Goal: Information Seeking & Learning: Learn about a topic

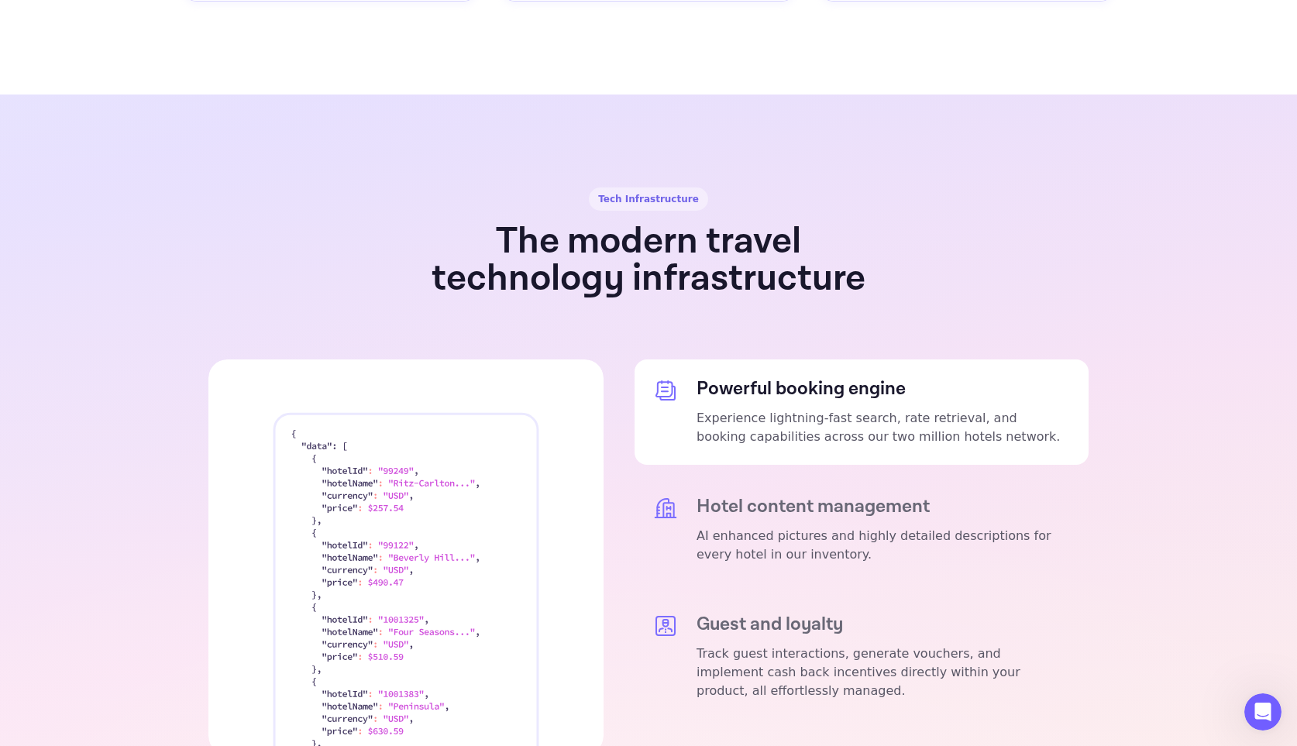
scroll to position [2714, 0]
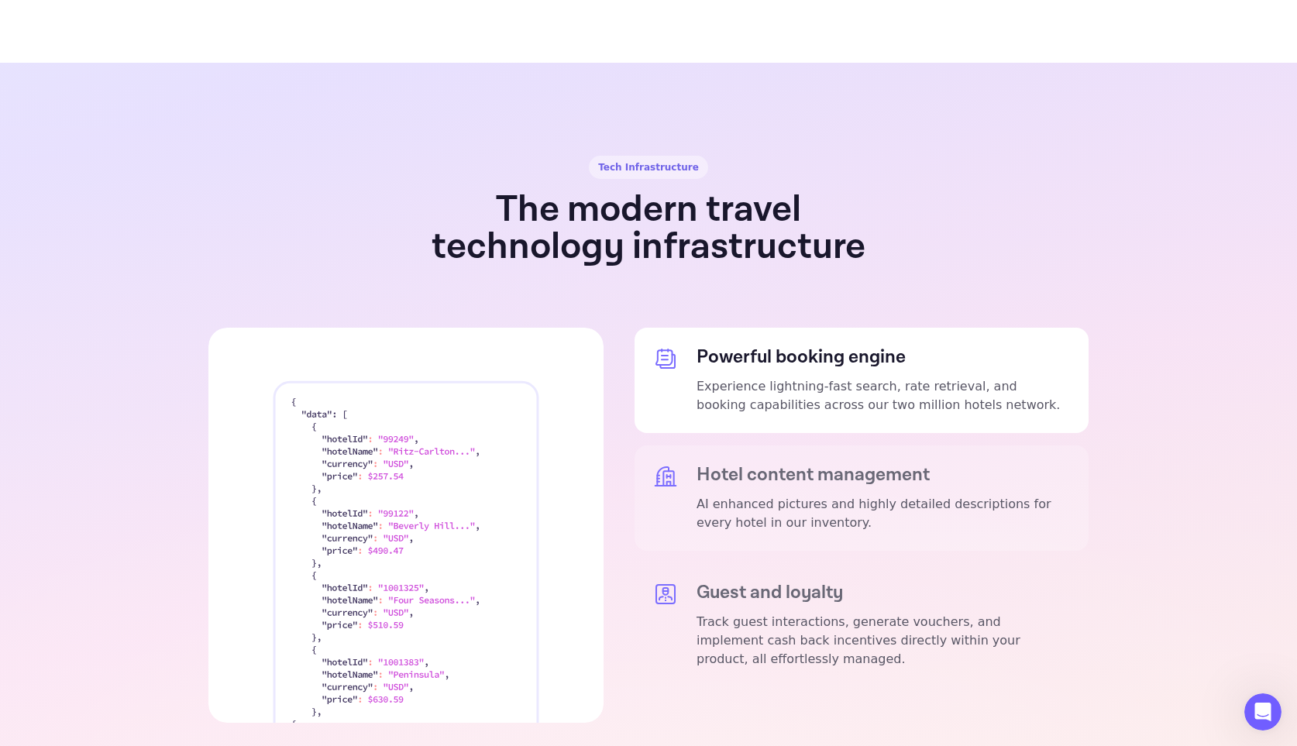
click at [710, 464] on div "Hotel content management AI enhanced pictures and highly detailed descriptions …" at bounding box center [882, 498] width 373 height 68
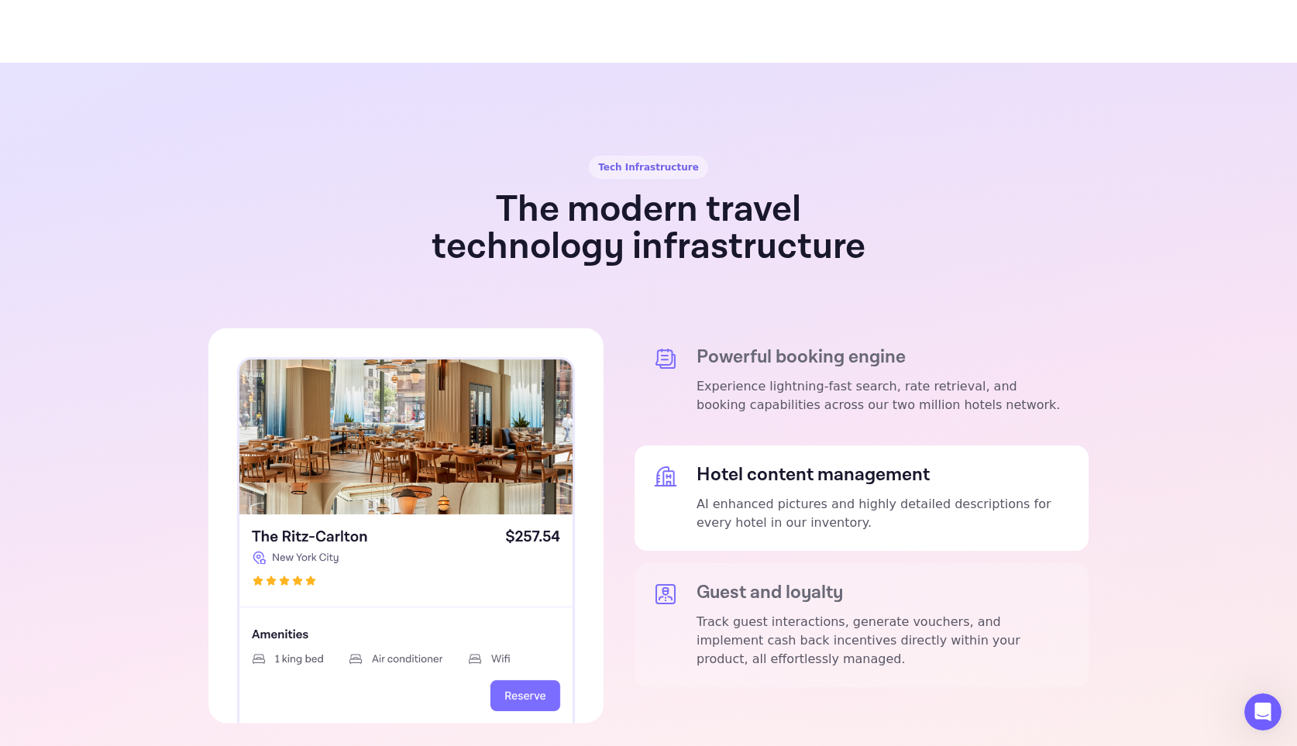
click at [782, 563] on div "Guest and loyalty Track guest interactions, generate vouchers, and implement ca…" at bounding box center [861, 625] width 454 height 124
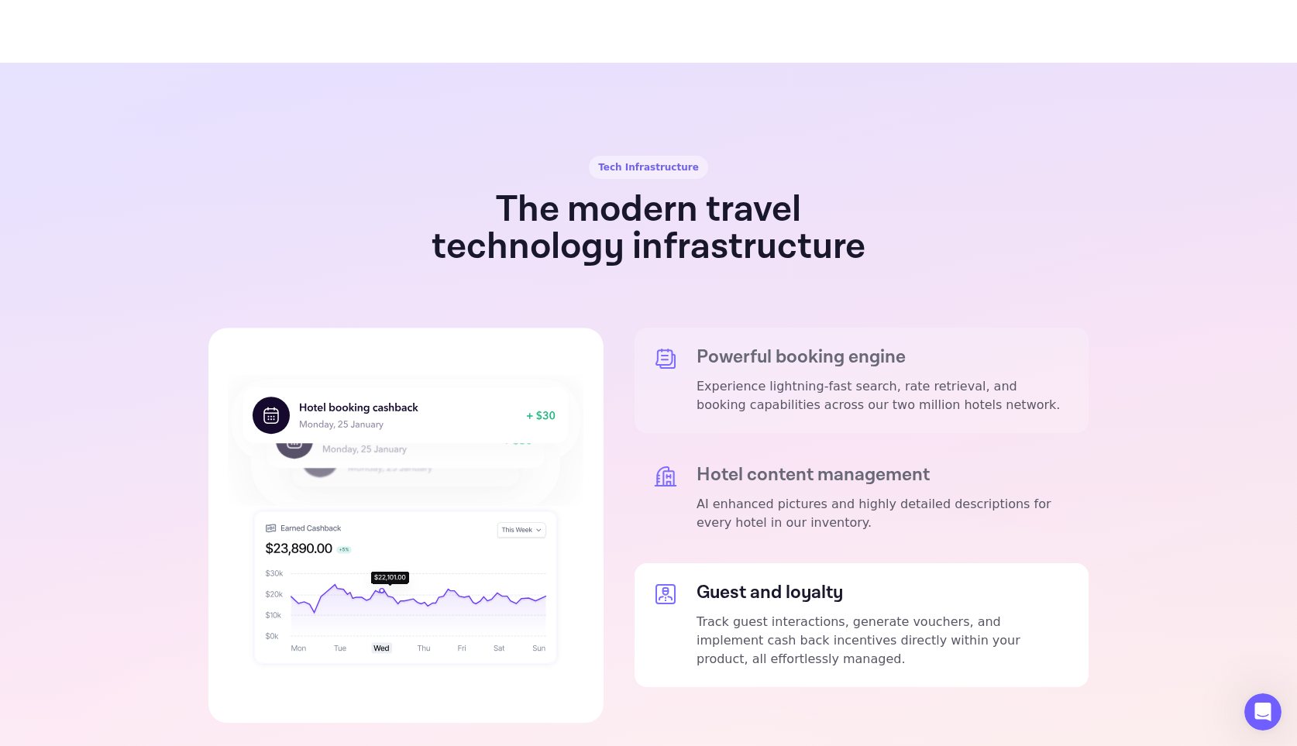
click at [778, 378] on div "Powerful booking engine Experience lightning-fast search, rate retrieval, and b…" at bounding box center [861, 380] width 454 height 105
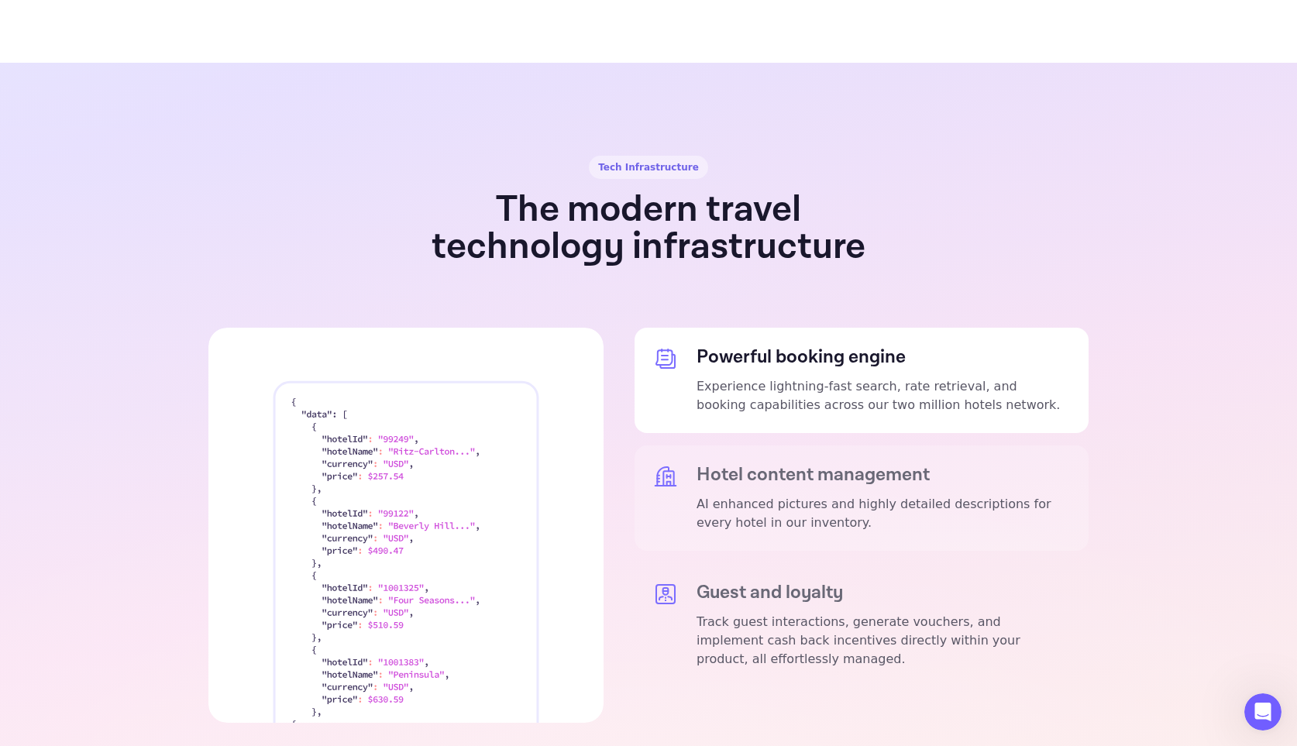
click at [778, 495] on p "AI enhanced pictures and highly detailed descriptions for every hotel in our in…" at bounding box center [882, 513] width 373 height 37
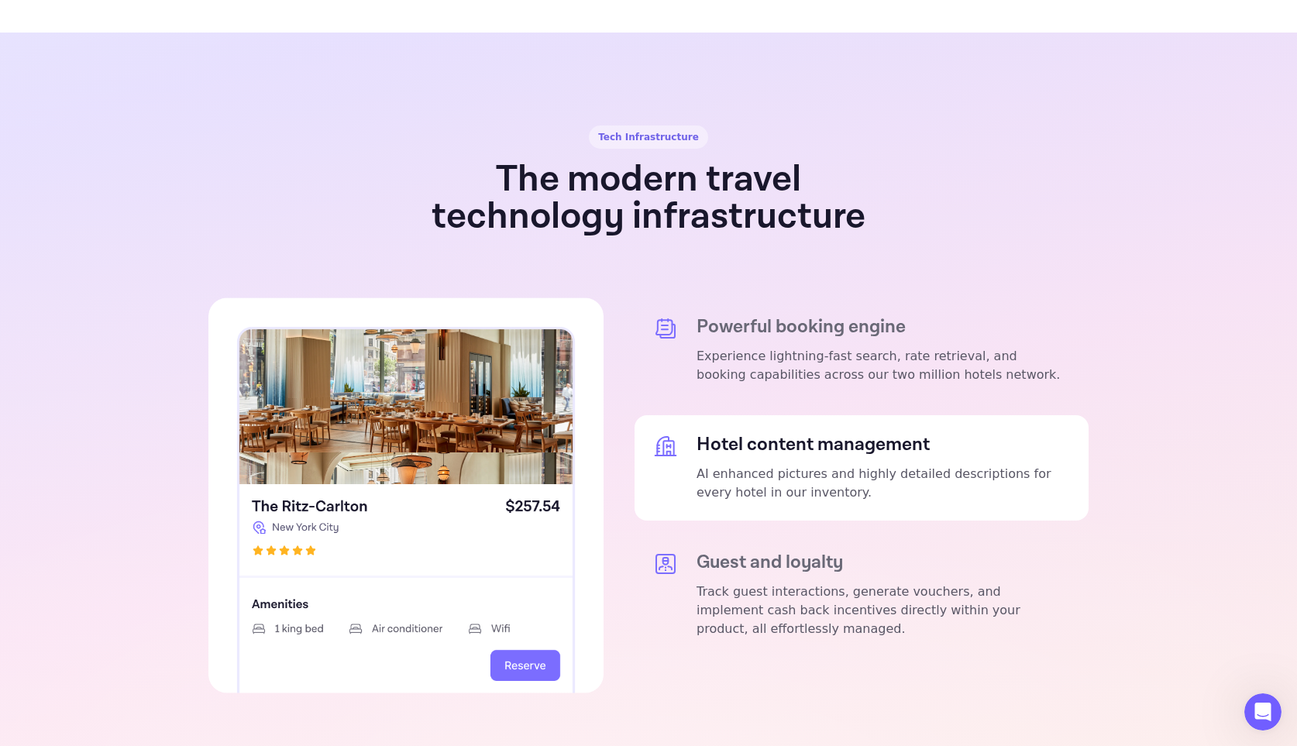
scroll to position [2746, 0]
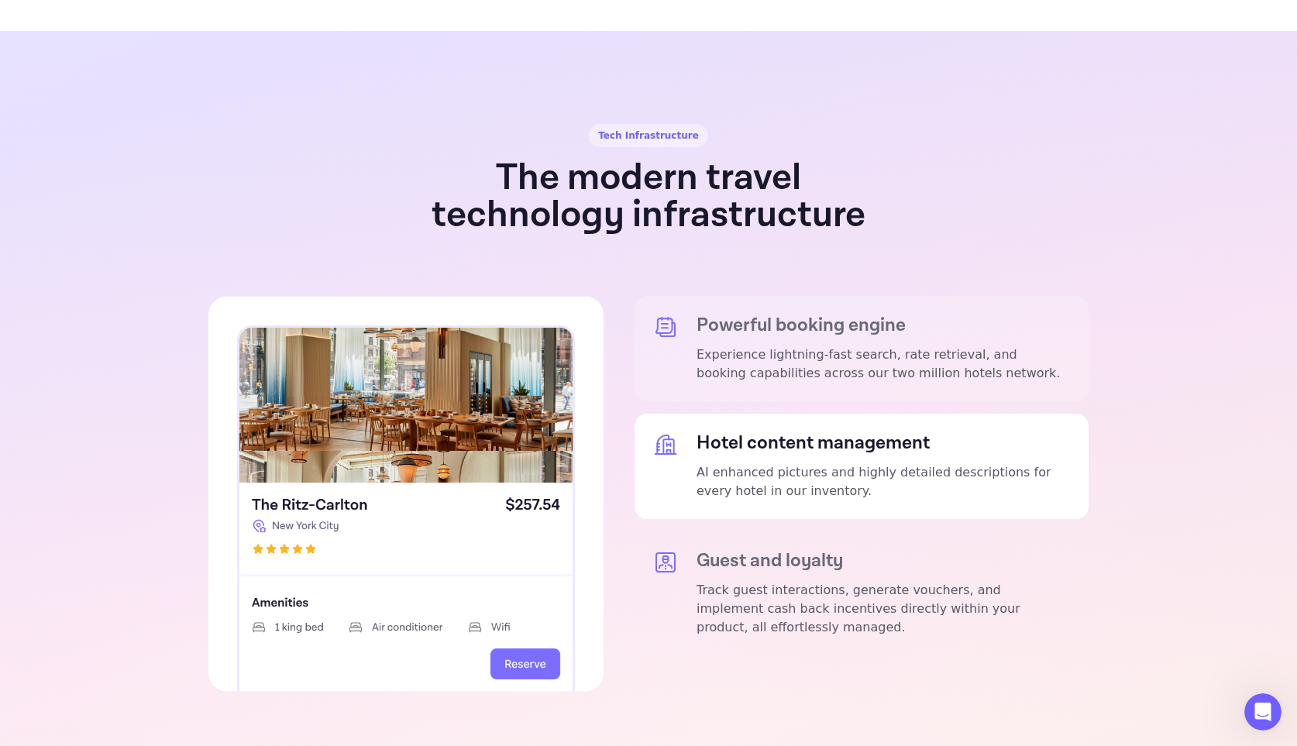
click at [802, 345] on p "Experience lightning-fast search, rate retrieval, and booking capabilities acro…" at bounding box center [882, 363] width 373 height 37
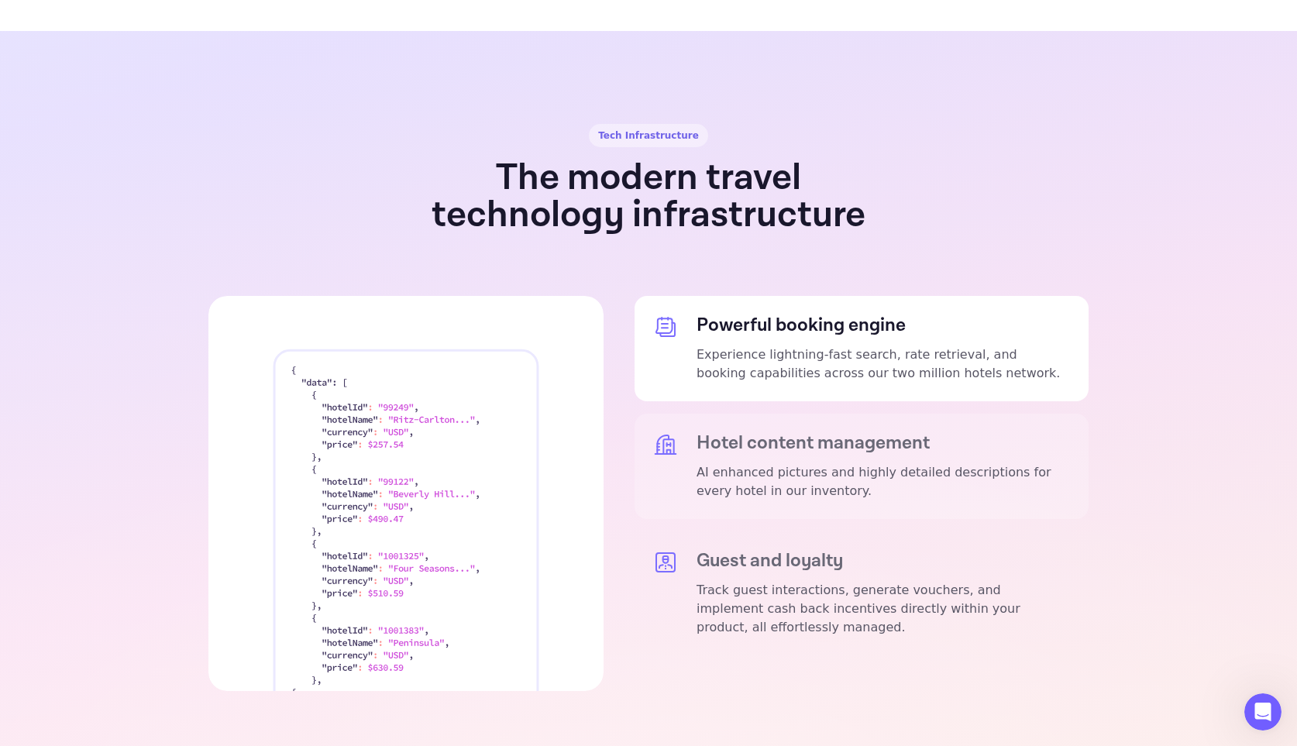
click at [831, 432] on h5 "Hotel content management" at bounding box center [882, 443] width 373 height 22
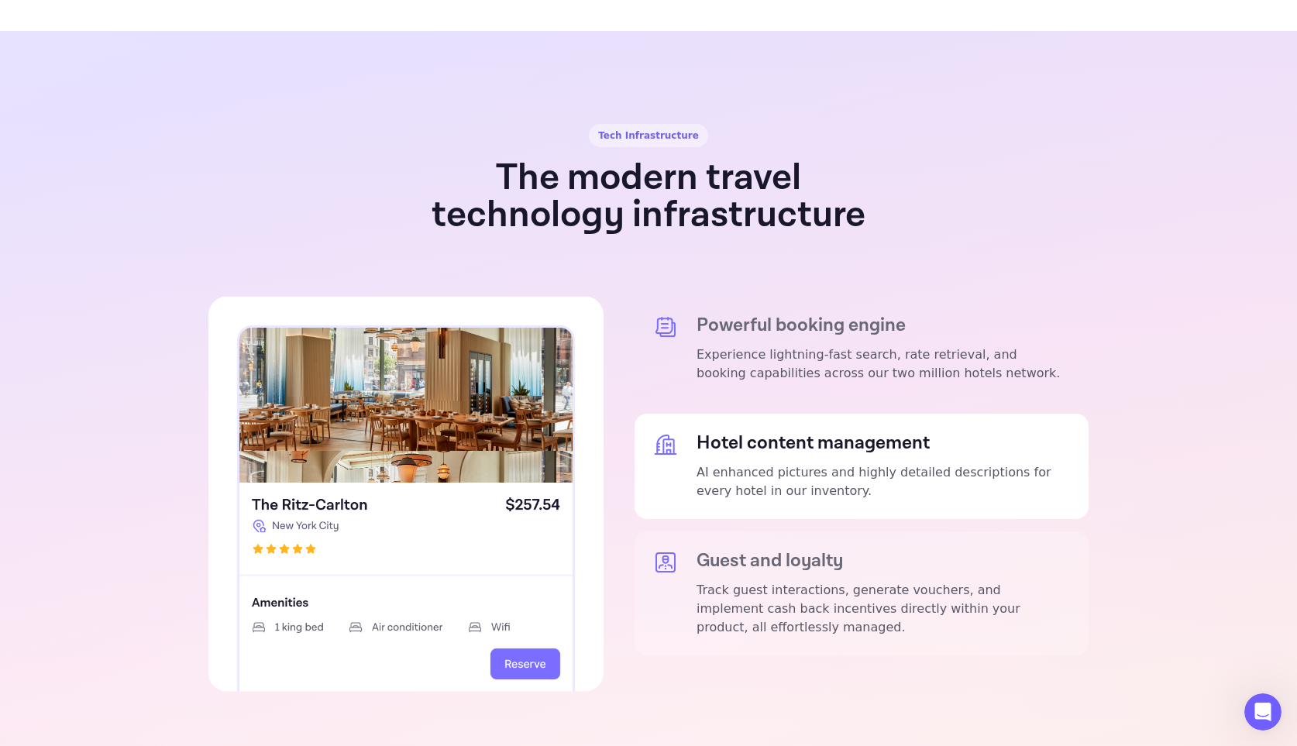
click at [803, 550] on h5 "Guest and loyalty" at bounding box center [882, 561] width 373 height 22
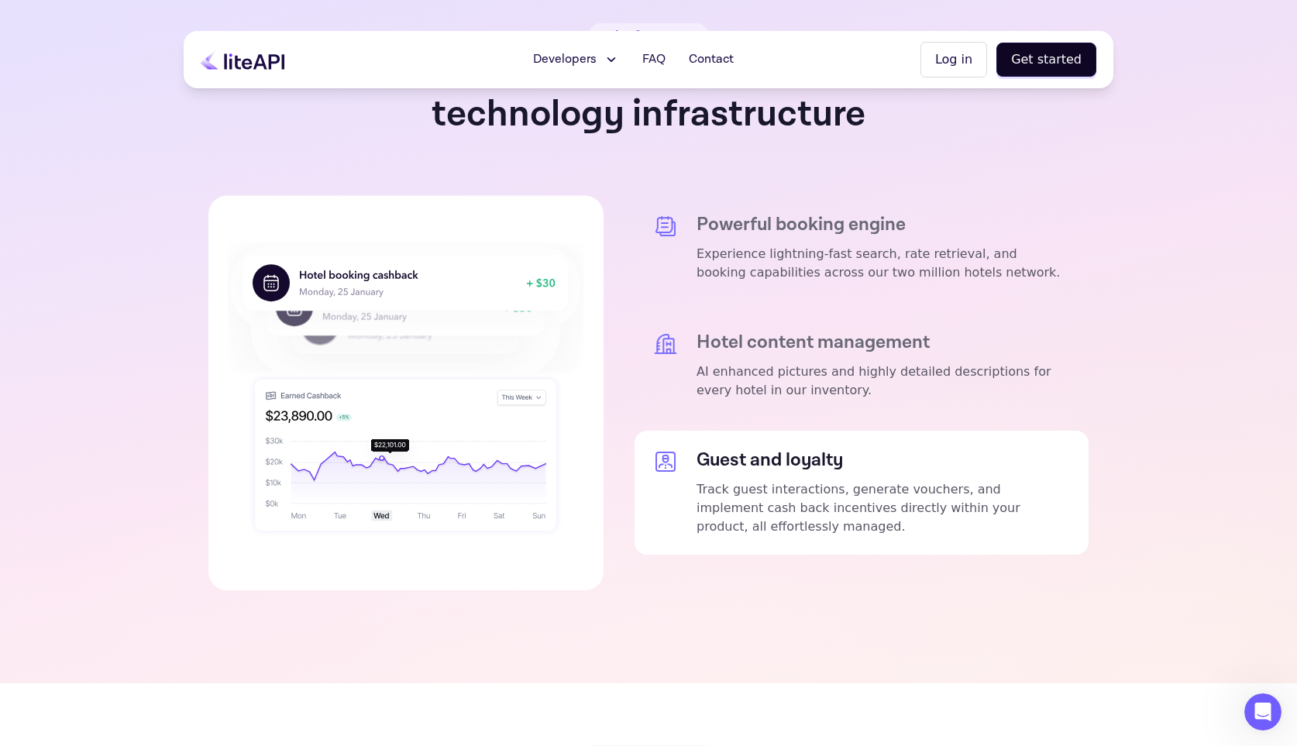
scroll to position [2799, 0]
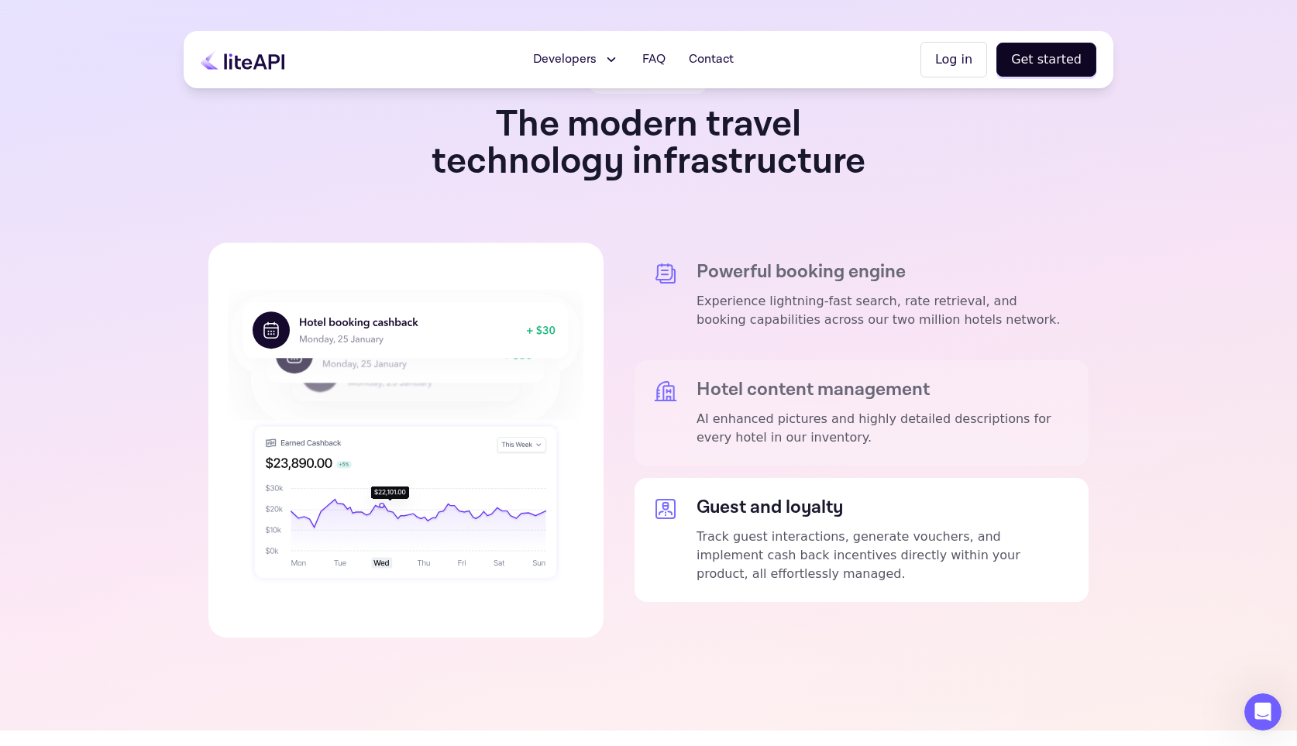
click at [844, 379] on h5 "Hotel content management" at bounding box center [882, 390] width 373 height 22
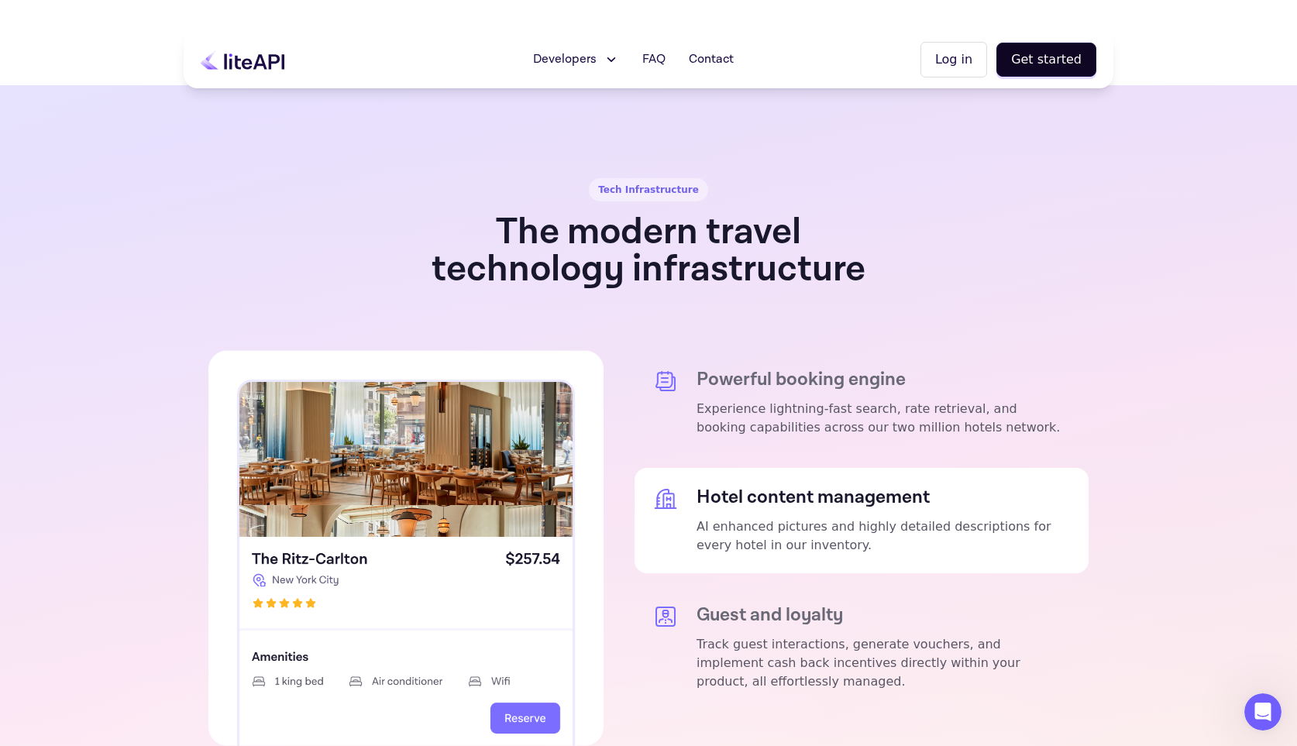
scroll to position [2683, 0]
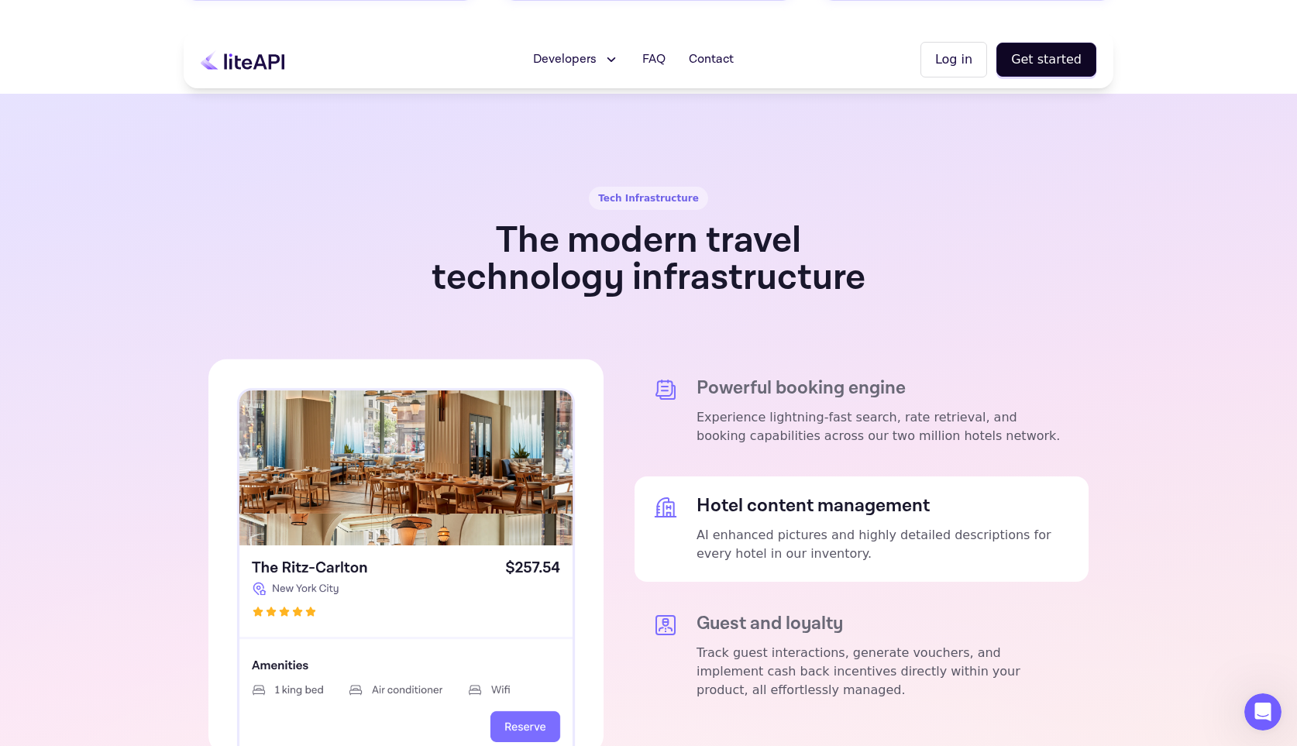
click at [844, 377] on h5 "Powerful booking engine" at bounding box center [882, 388] width 373 height 22
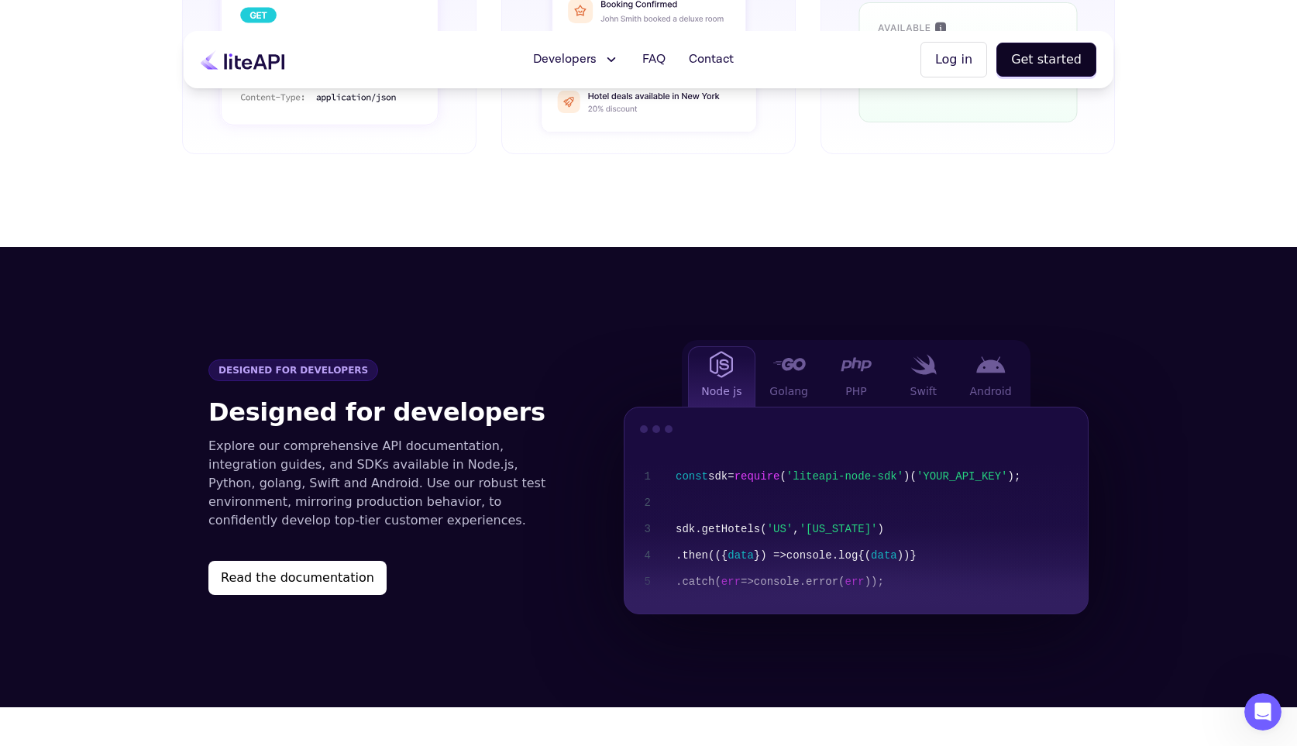
scroll to position [1368, 0]
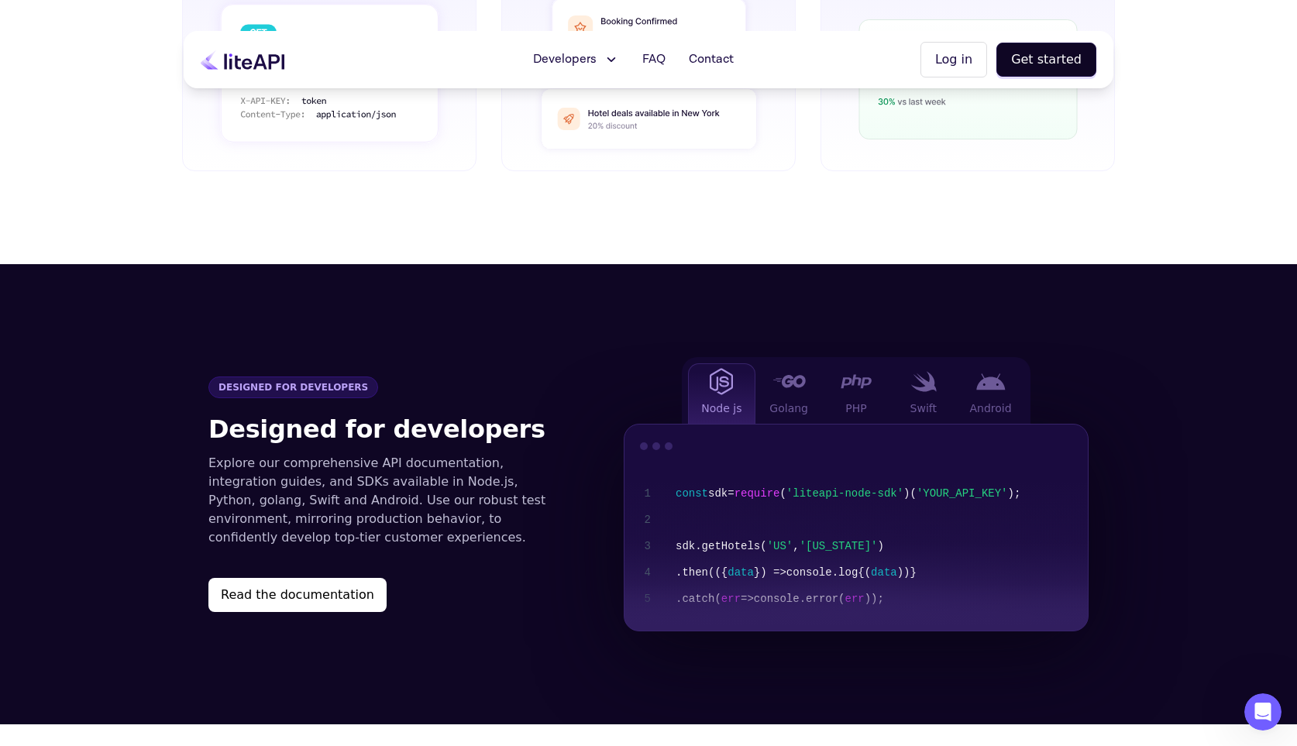
click at [596, 50] on span "Developers" at bounding box center [565, 59] width 64 height 19
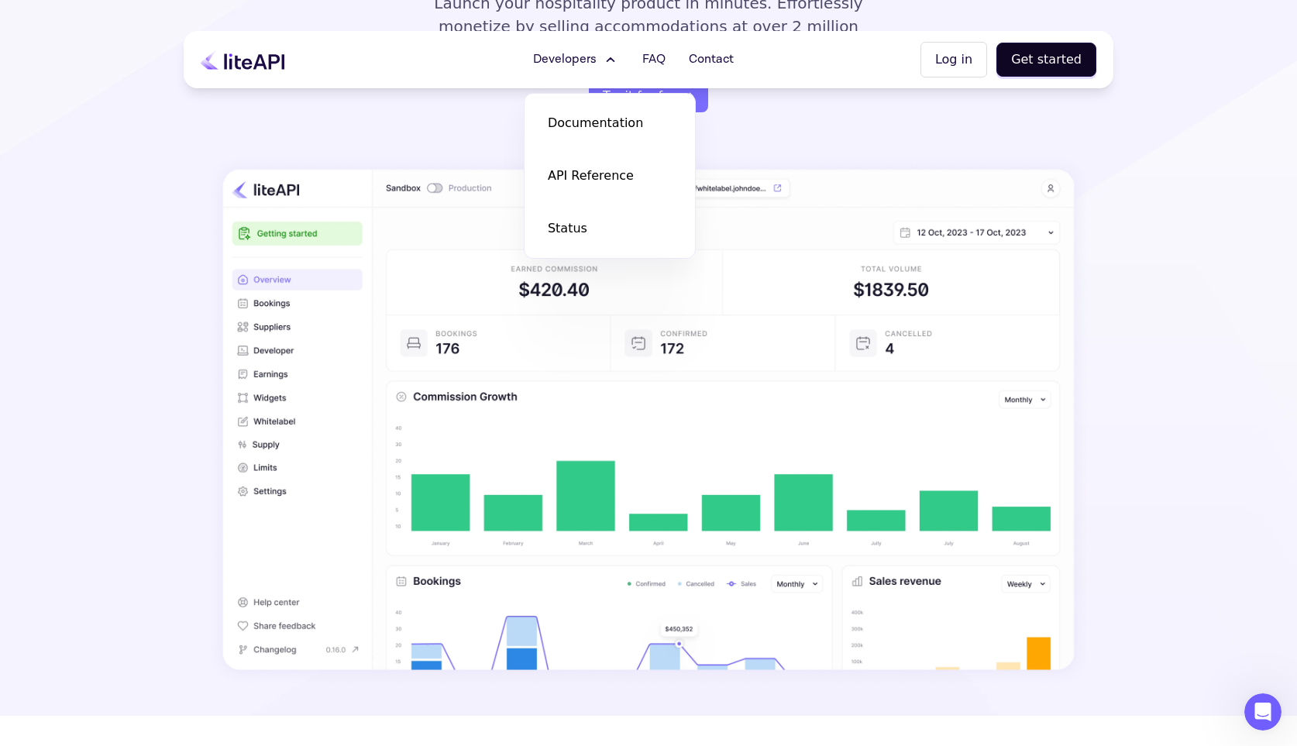
scroll to position [0, 0]
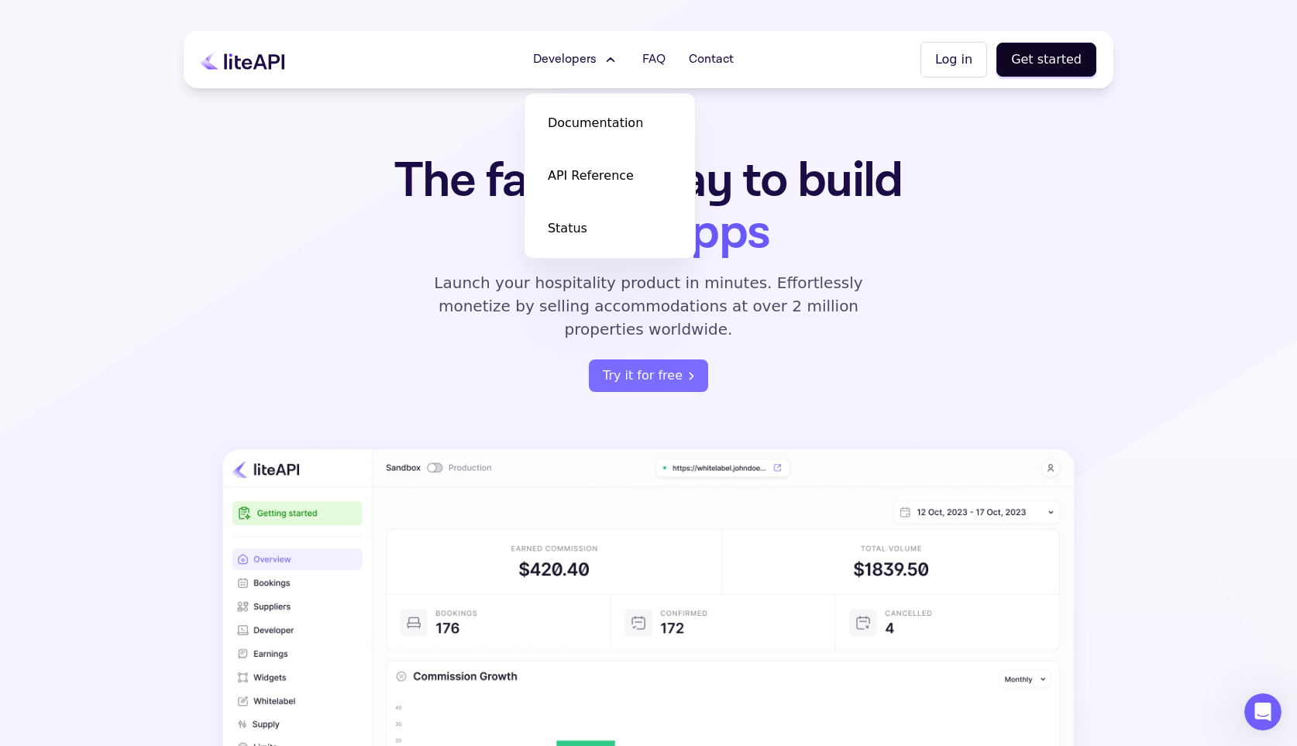
click at [416, 251] on h1 "The fastest way to build Travel Apps" at bounding box center [648, 207] width 606 height 104
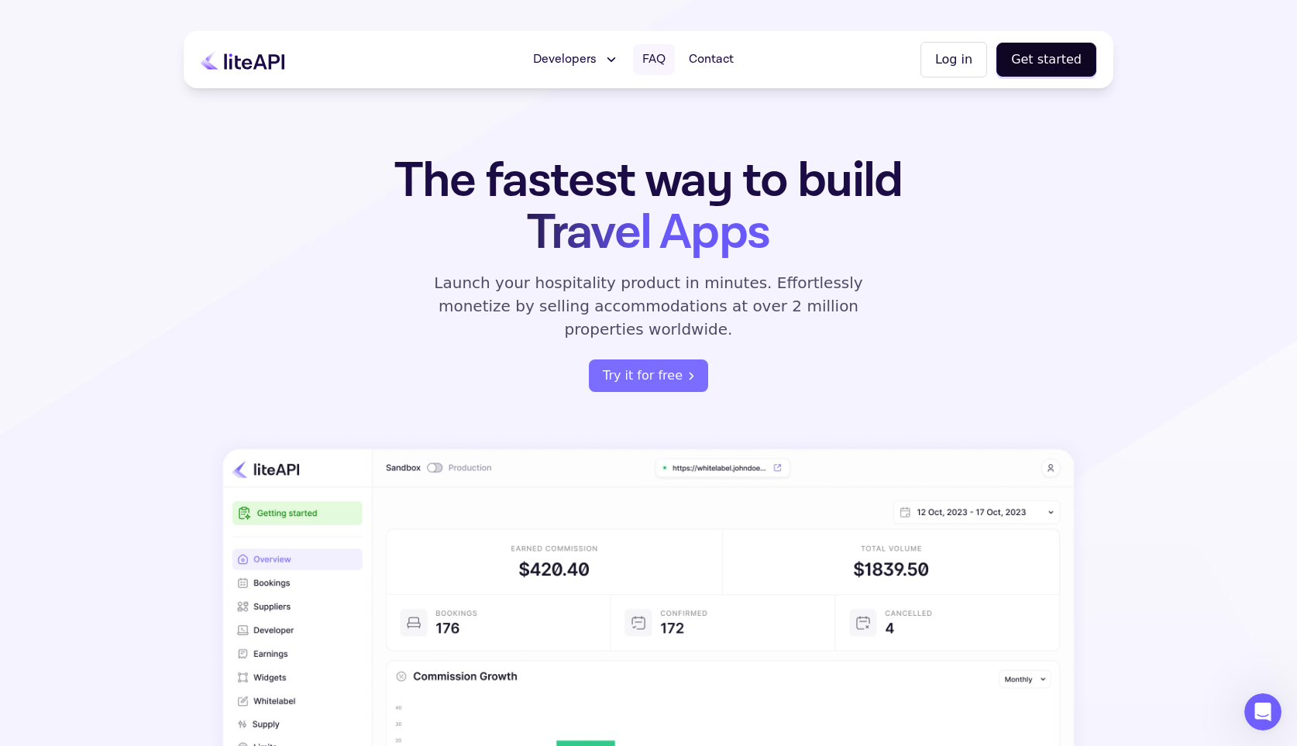
click at [665, 55] on span "FAQ" at bounding box center [653, 59] width 23 height 19
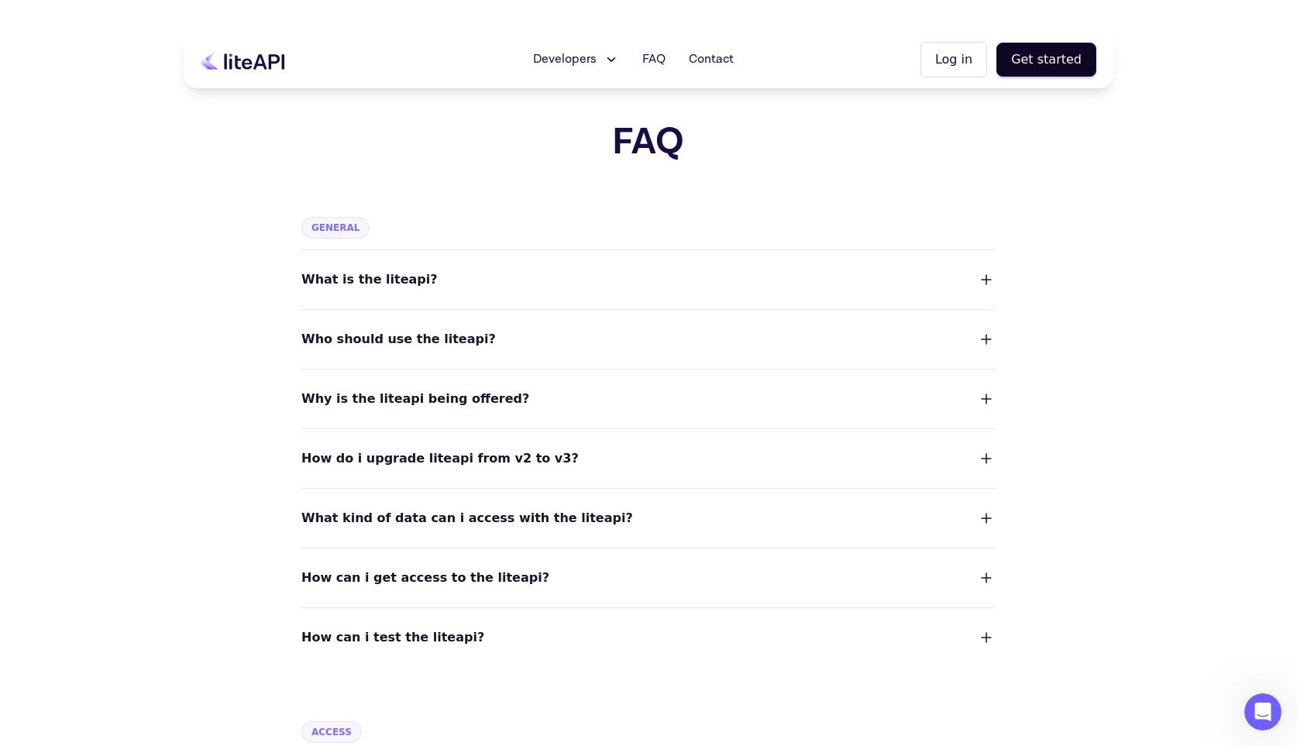
click at [723, 291] on dl "What is the liteapi? Who should use the liteapi? Why is the liteapi being offer…" at bounding box center [648, 448] width 694 height 399
click at [738, 267] on div "What is the liteapi?" at bounding box center [648, 270] width 694 height 40
click at [781, 269] on button "What is the liteapi?" at bounding box center [648, 280] width 694 height 22
